Goal: Task Accomplishment & Management: Manage account settings

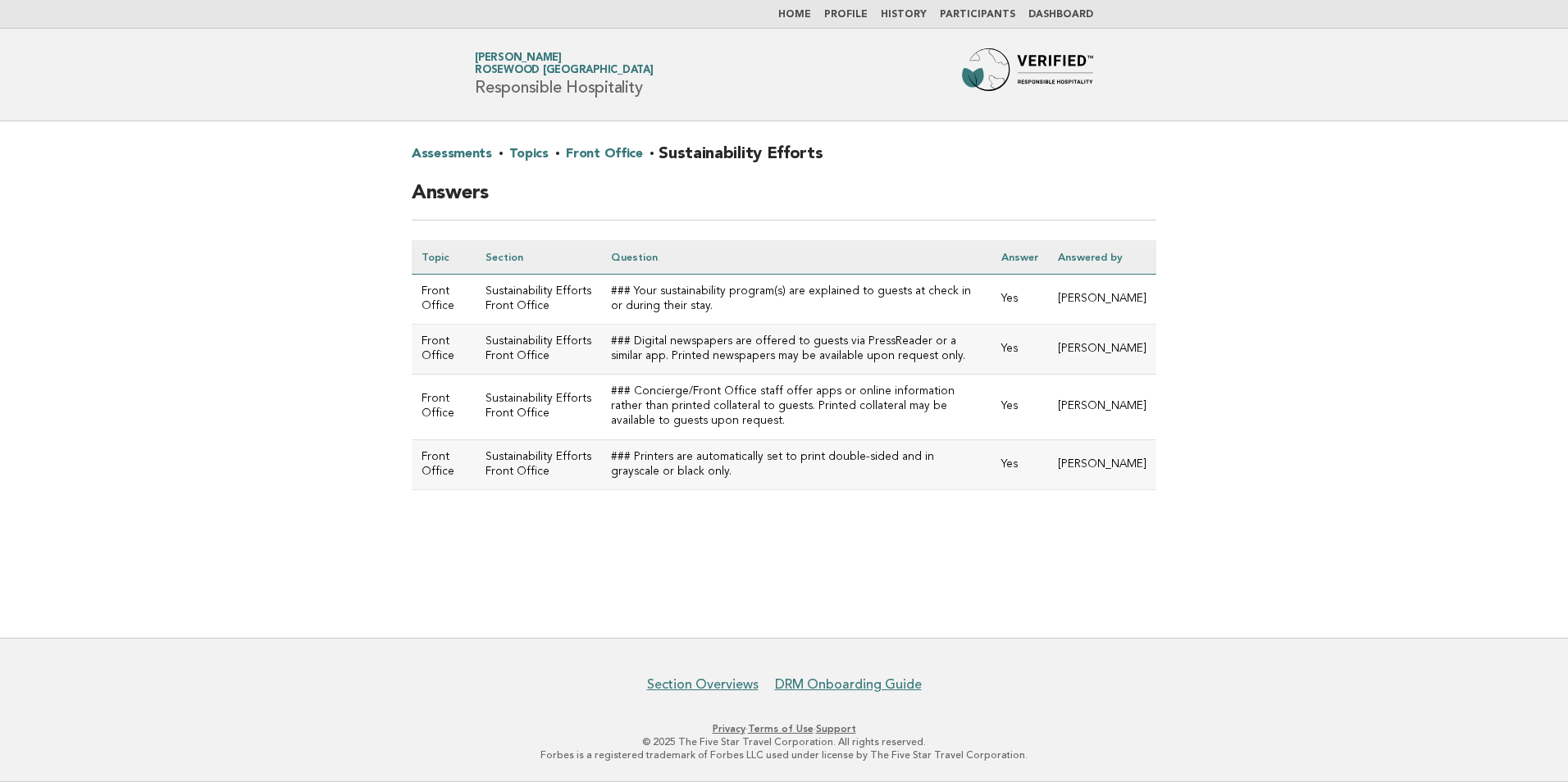
click at [811, 15] on link "Home" at bounding box center [794, 14] width 33 height 9
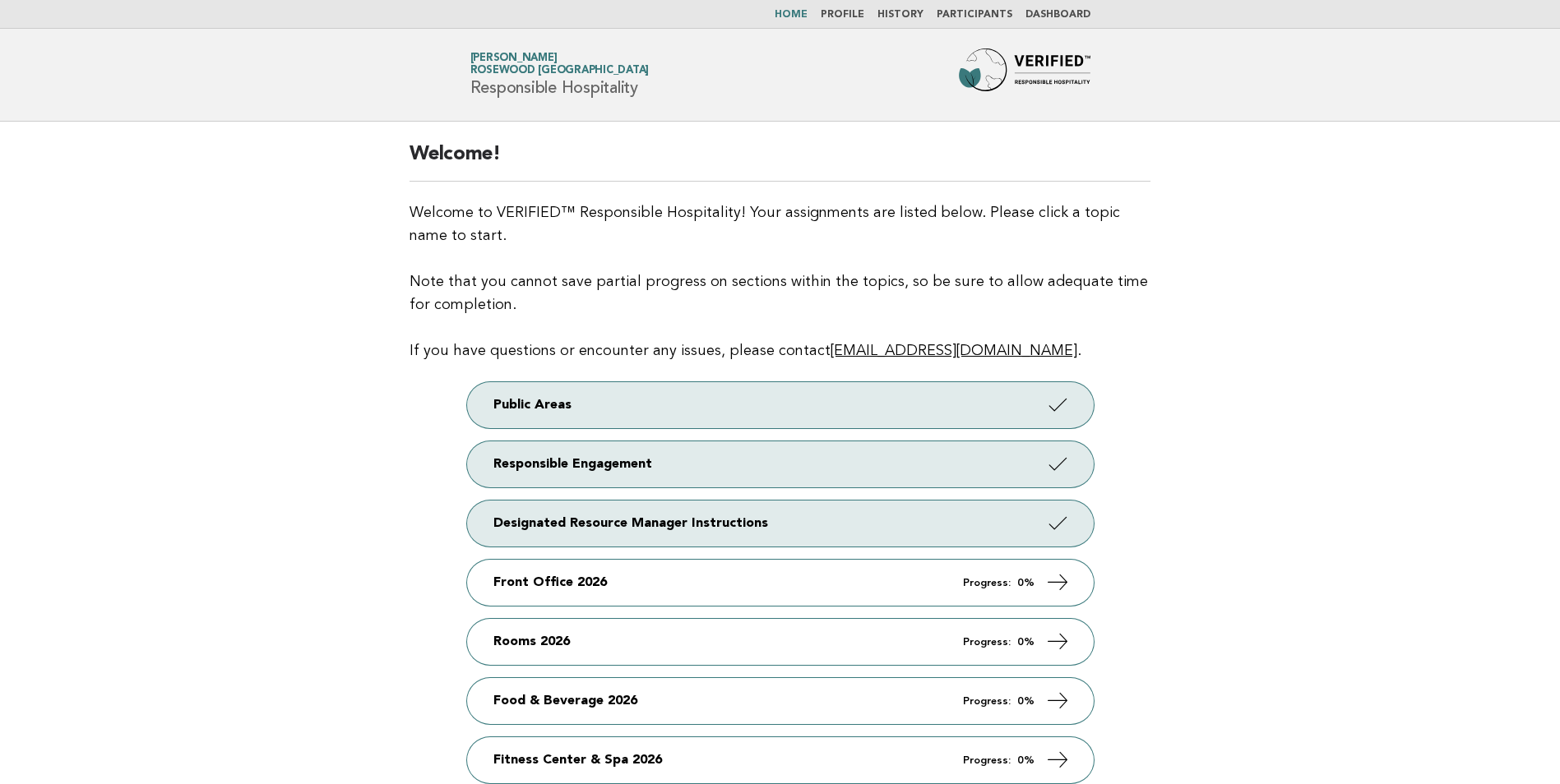
drag, startPoint x: 1481, startPoint y: 0, endPoint x: 1324, endPoint y: 179, distance: 238.1
click at [1324, 179] on main "Welcome! Welcome to VERIFIED™ Responsible Hospitality! Your assignments are lis…" at bounding box center [780, 511] width 1560 height 780
click at [808, 14] on link "Home" at bounding box center [791, 14] width 33 height 9
click at [856, 9] on link "Profile" at bounding box center [843, 14] width 44 height 9
click at [1069, 13] on link "Dashboard" at bounding box center [1057, 14] width 65 height 9
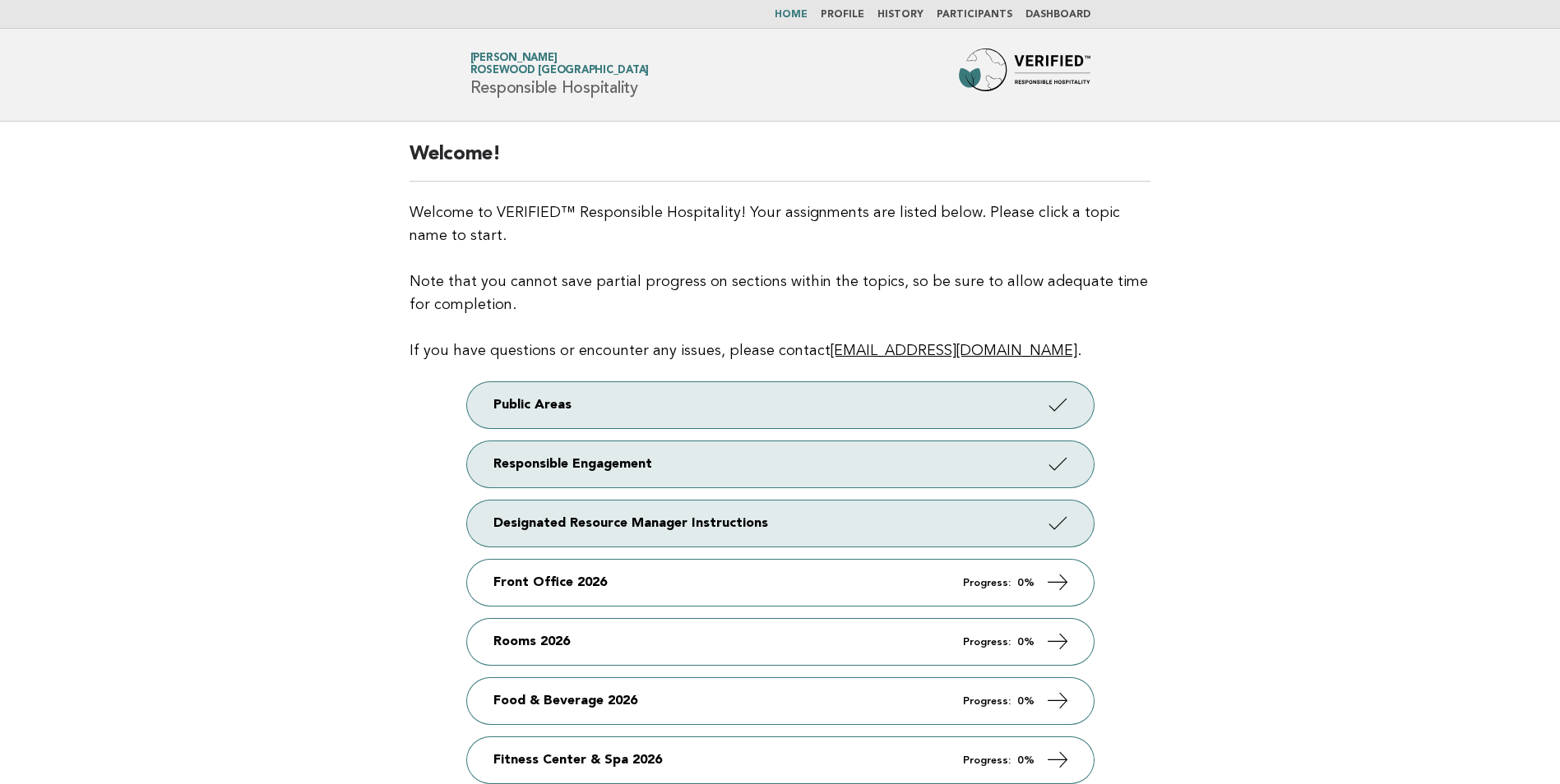
click at [994, 9] on link "Participants" at bounding box center [975, 14] width 76 height 9
click at [850, 17] on link "Profile" at bounding box center [843, 14] width 44 height 9
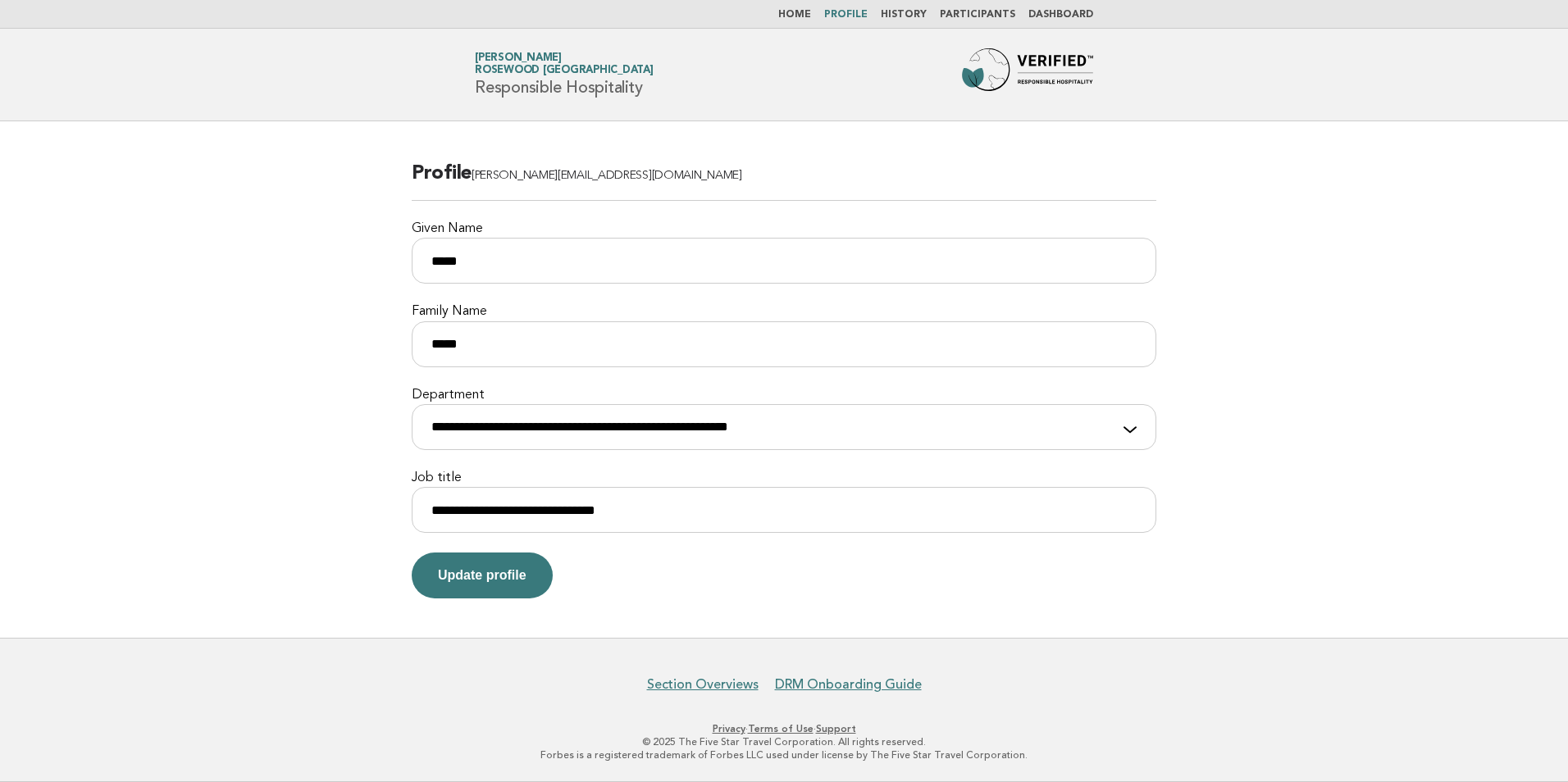
click at [1352, 369] on main "**********" at bounding box center [784, 379] width 1568 height 516
click at [917, 16] on link "History" at bounding box center [903, 14] width 46 height 9
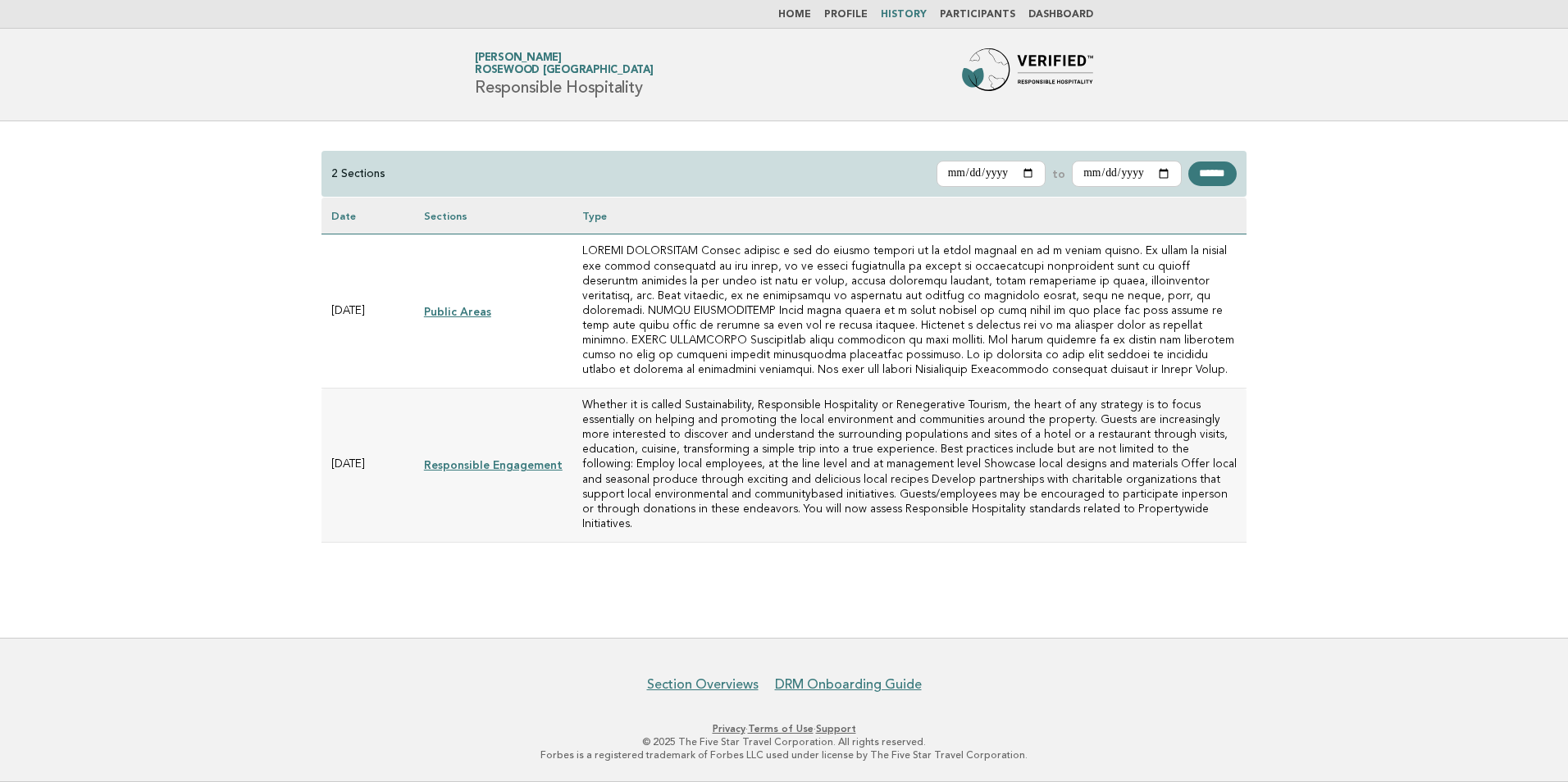
click at [979, 12] on link "Participants" at bounding box center [978, 14] width 76 height 9
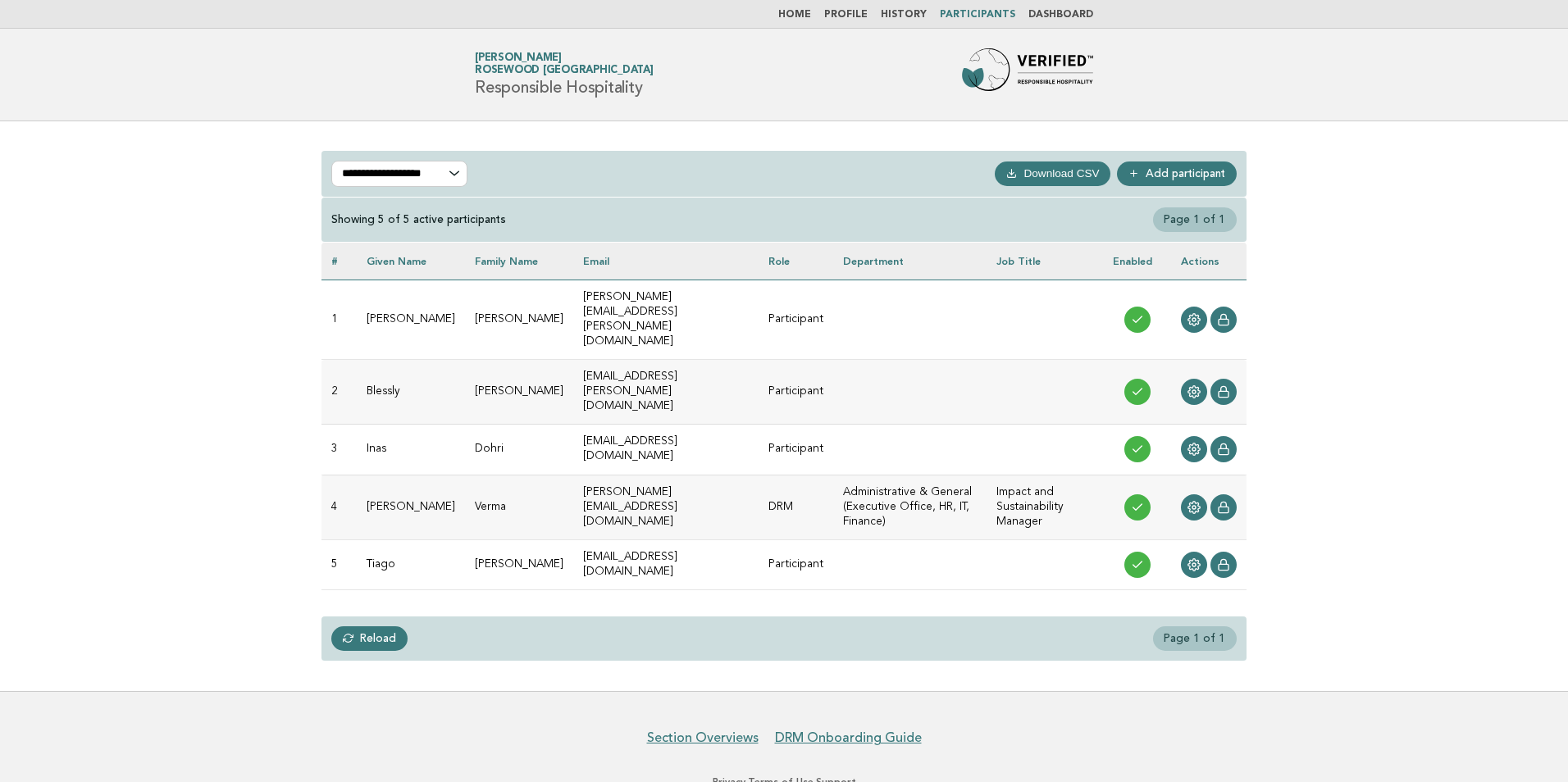
click at [1054, 173] on button "Download CSV" at bounding box center [1053, 174] width 115 height 25
click at [1530, 91] on header "Forbes Travel Guide [PERSON_NAME] Rosewood [GEOGRAPHIC_DATA] Responsible Hospit…" at bounding box center [784, 75] width 1568 height 93
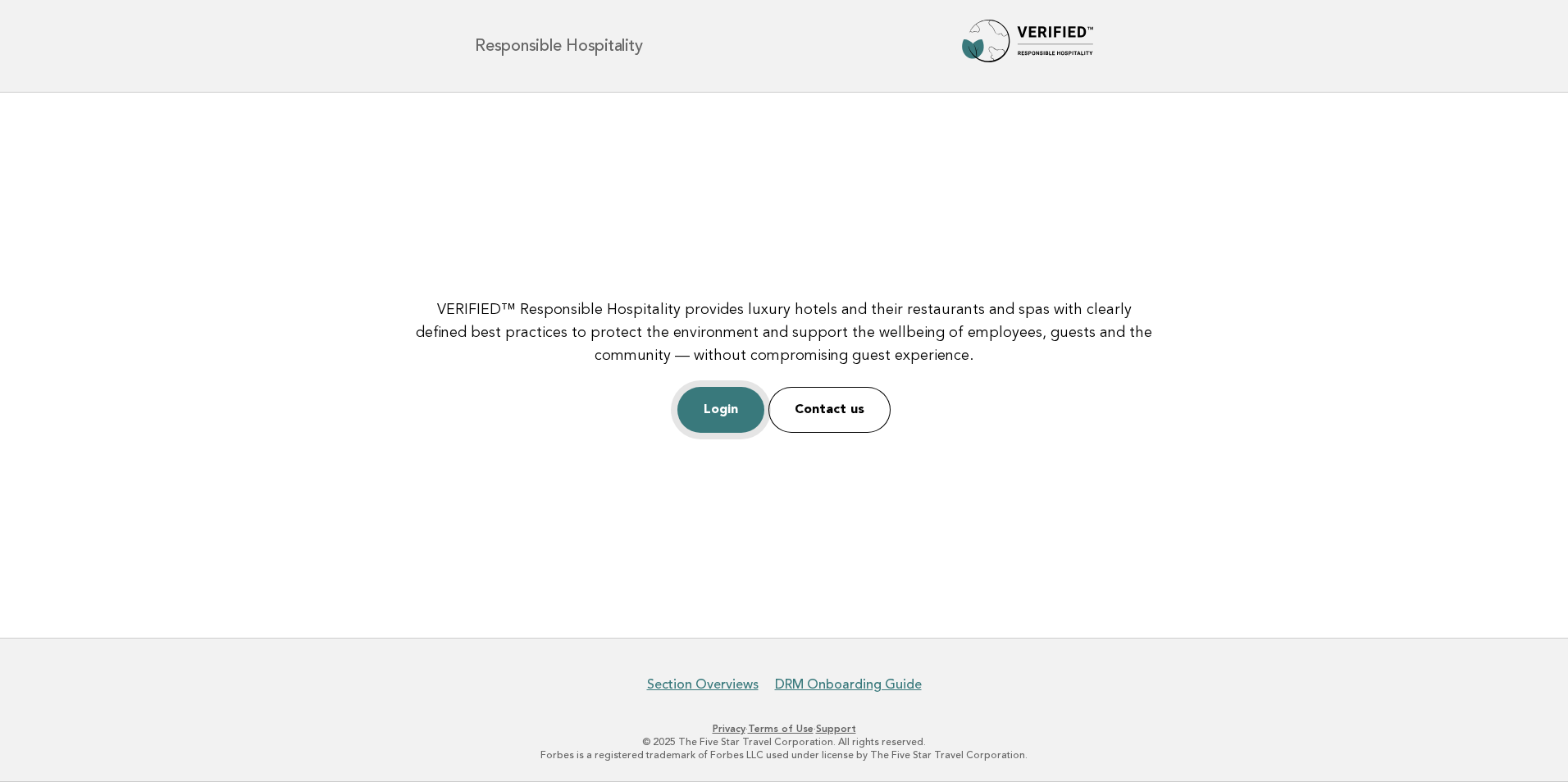
click at [710, 403] on link "Login" at bounding box center [721, 409] width 87 height 46
click at [728, 423] on link "Login" at bounding box center [721, 409] width 87 height 46
